Goal: Complete application form

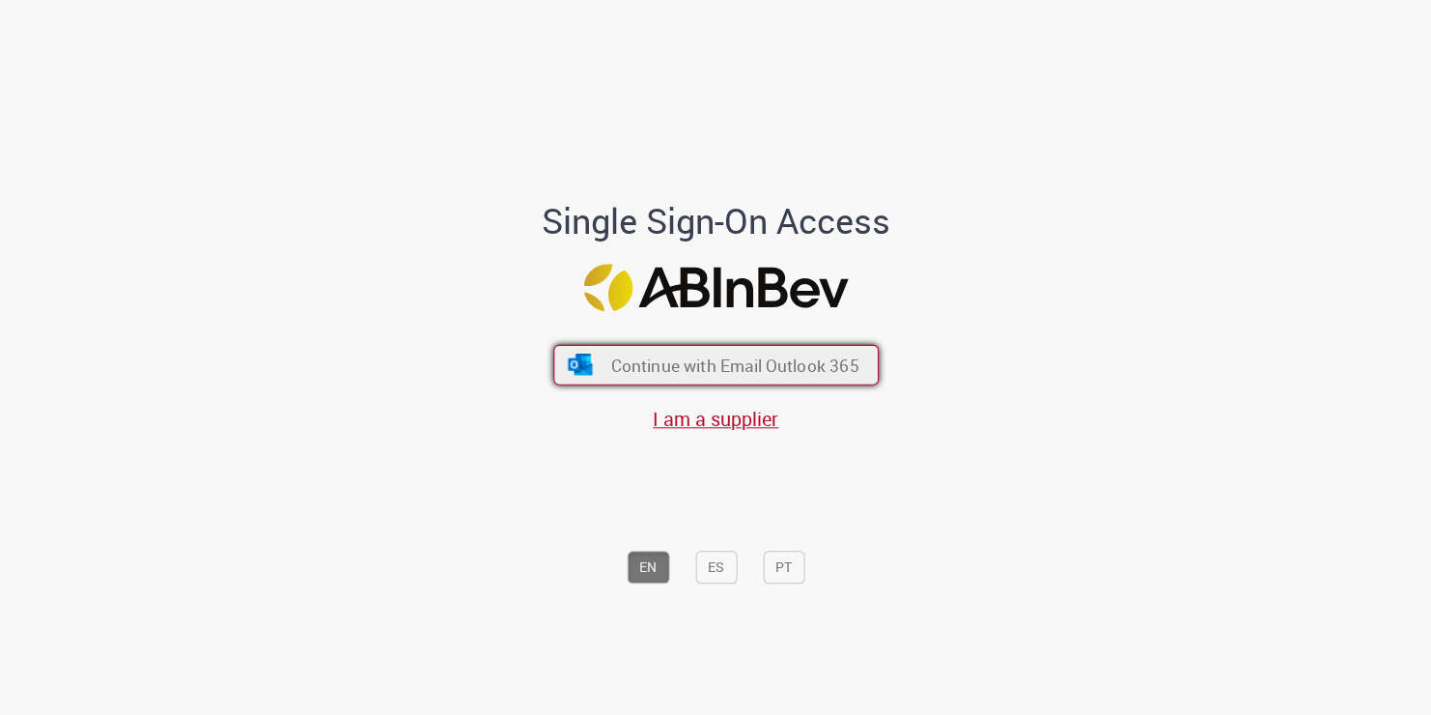
click at [686, 357] on span "Continue with Email Outlook 365" at bounding box center [734, 365] width 248 height 22
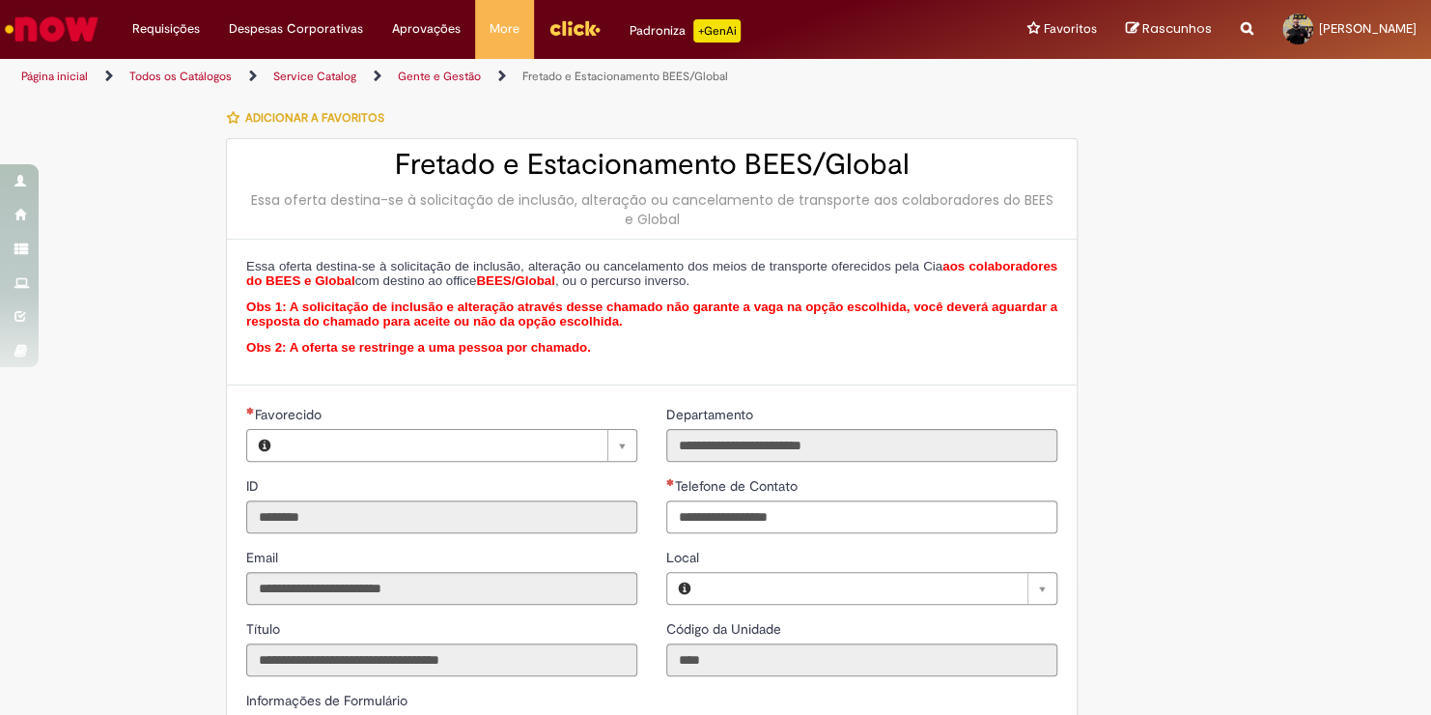
type input "**********"
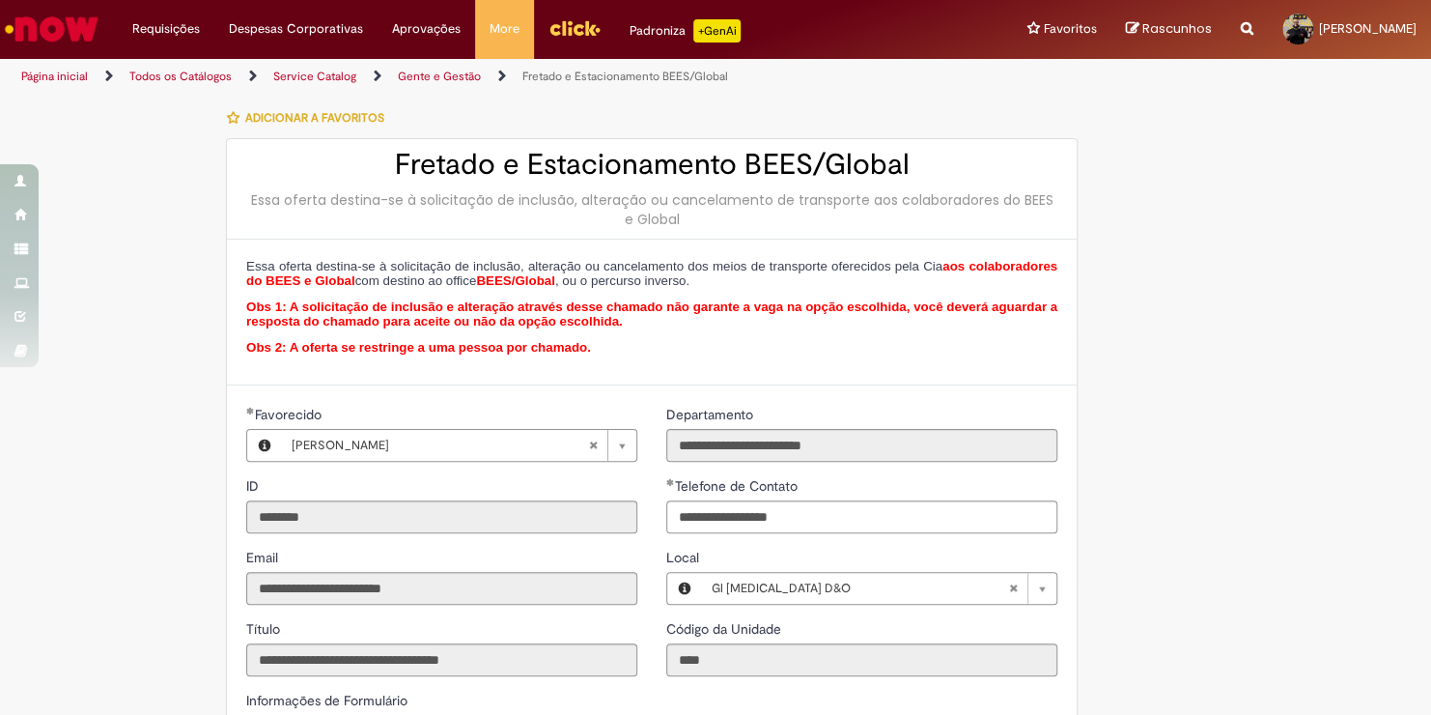
type input "**********"
